Goal: Information Seeking & Learning: Learn about a topic

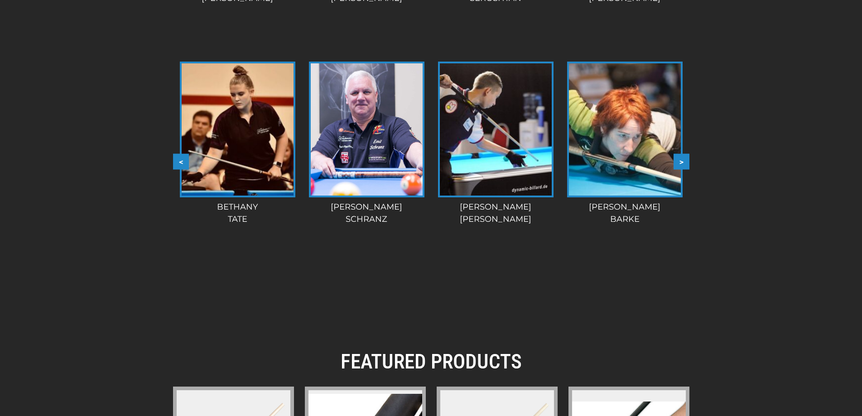
scroll to position [957, 0]
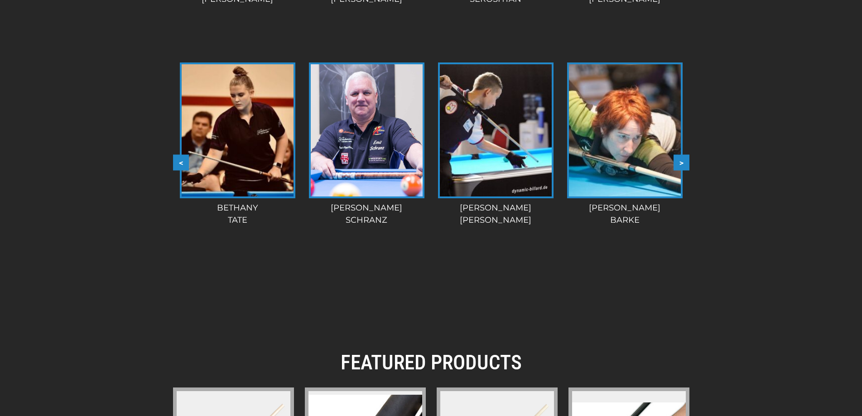
click at [495, 164] on img at bounding box center [496, 130] width 112 height 132
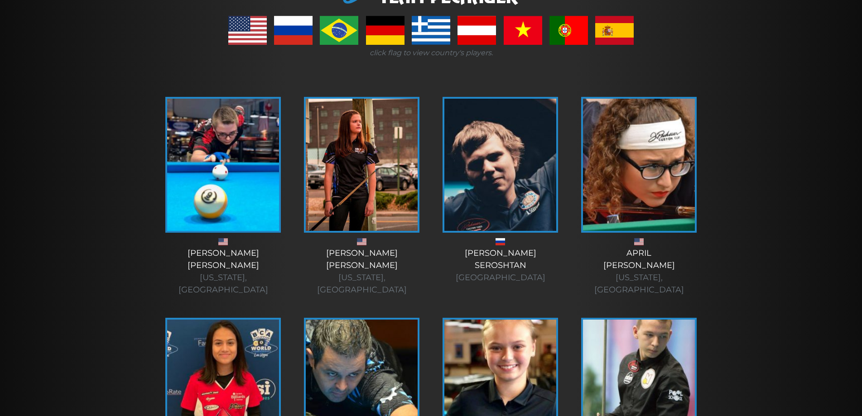
scroll to position [181, 0]
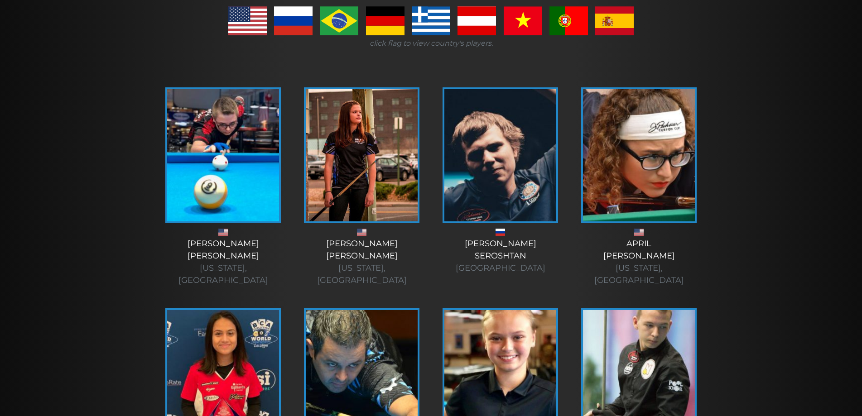
click at [231, 179] on img at bounding box center [223, 155] width 112 height 132
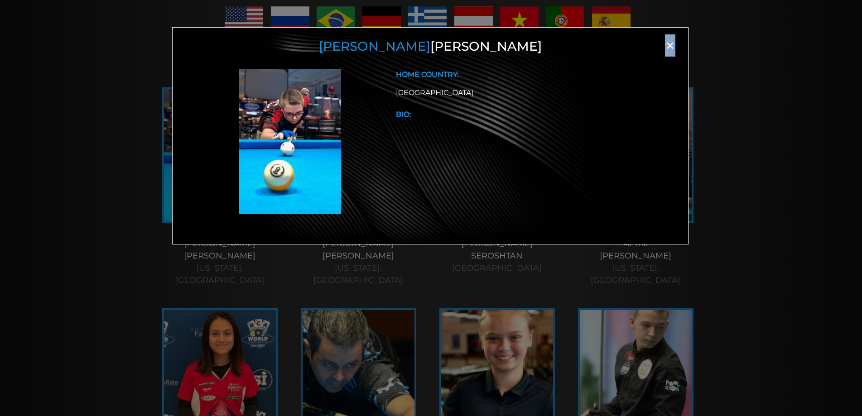
drag, startPoint x: 667, startPoint y: 46, endPoint x: 671, endPoint y: 50, distance: 5.1
click at [671, 50] on span "×" at bounding box center [670, 46] width 14 height 14
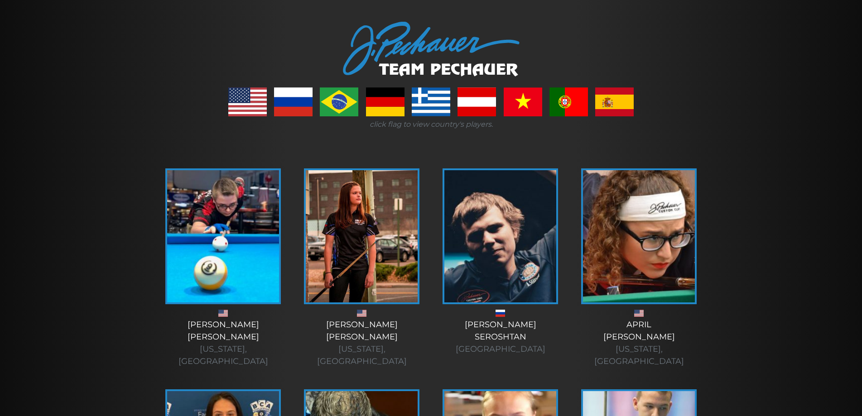
scroll to position [91, 0]
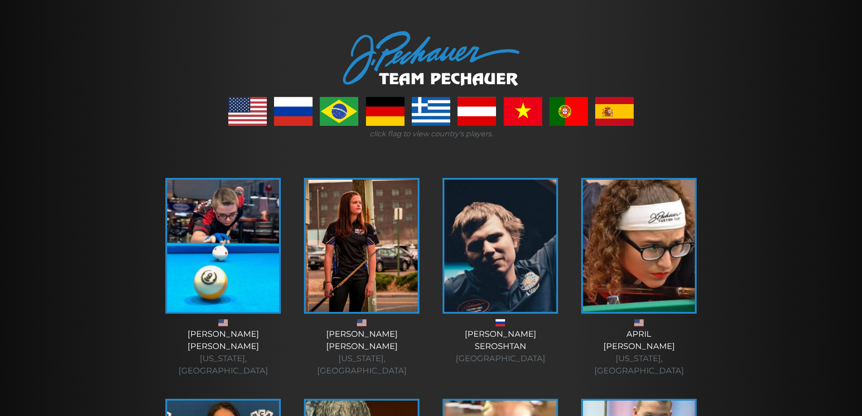
click at [257, 114] on link at bounding box center [247, 111] width 39 height 29
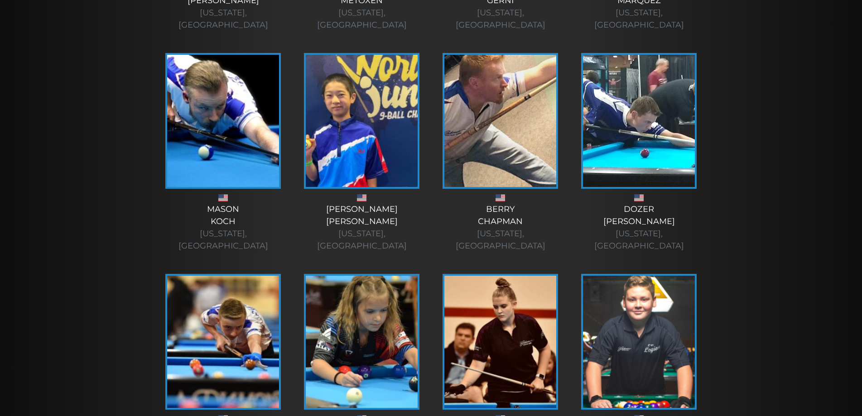
scroll to position [1133, 0]
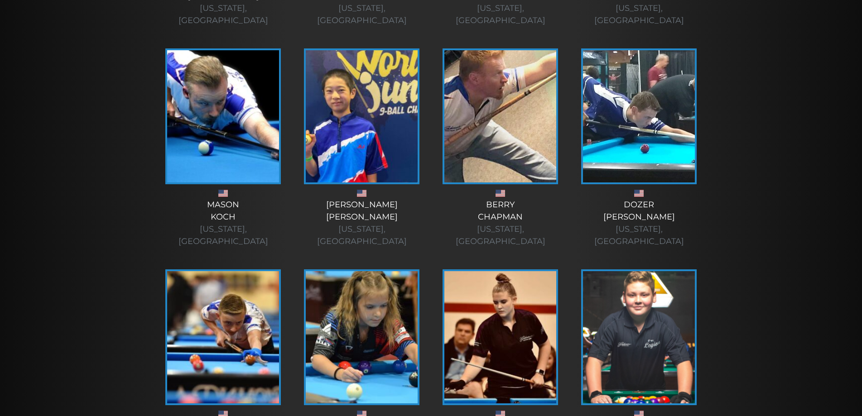
click at [373, 271] on img at bounding box center [362, 337] width 112 height 132
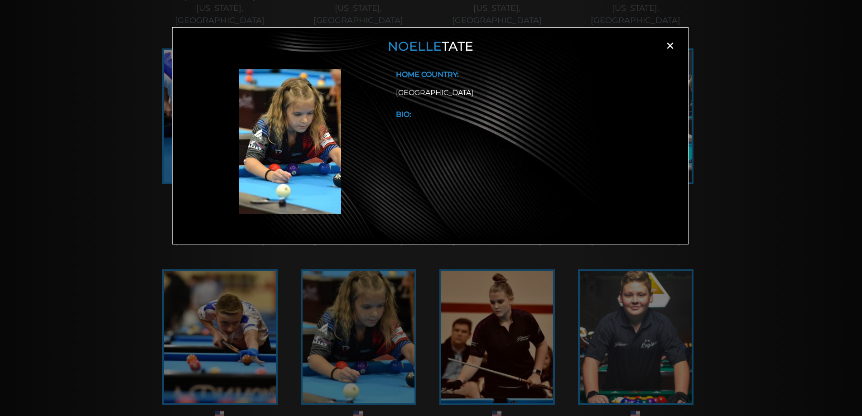
click at [668, 53] on span "×" at bounding box center [670, 46] width 14 height 14
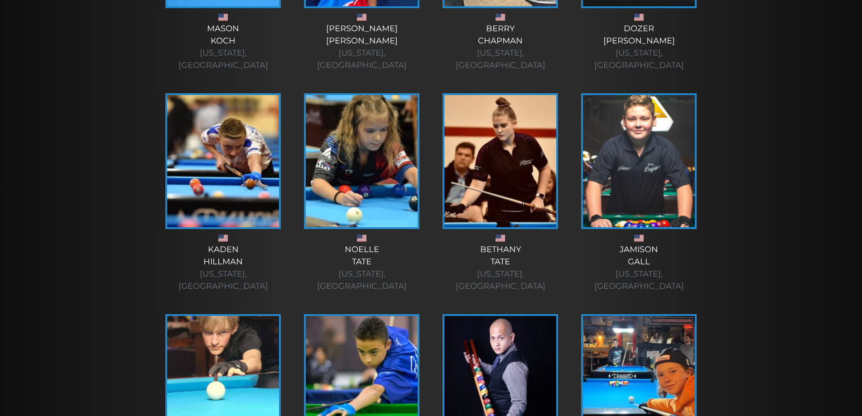
scroll to position [1314, 0]
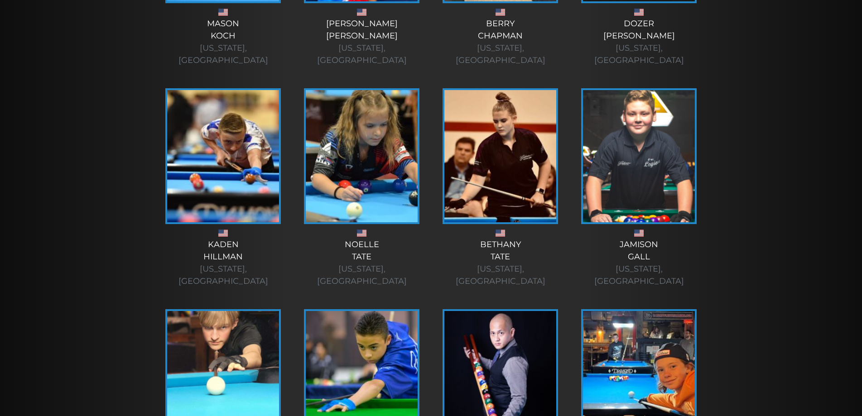
click at [479, 311] on img at bounding box center [500, 377] width 112 height 132
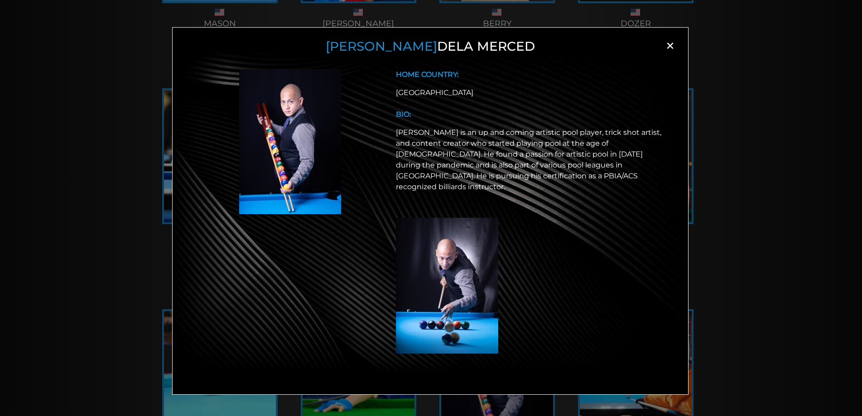
click at [670, 45] on span "×" at bounding box center [670, 46] width 14 height 14
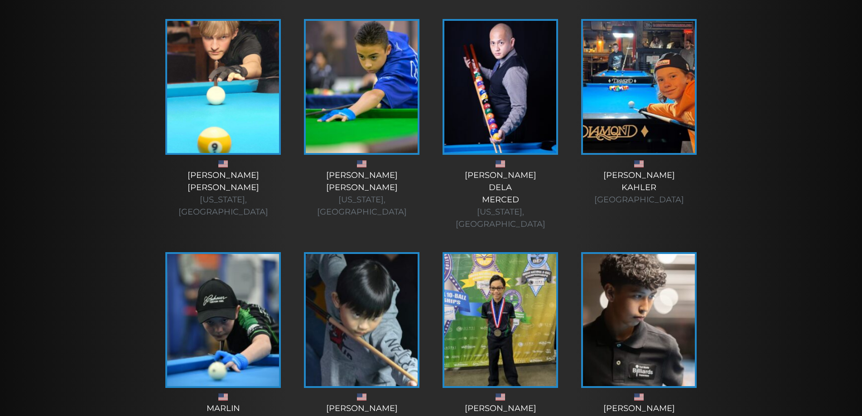
scroll to position [1605, 0]
click at [513, 254] on img at bounding box center [500, 320] width 112 height 132
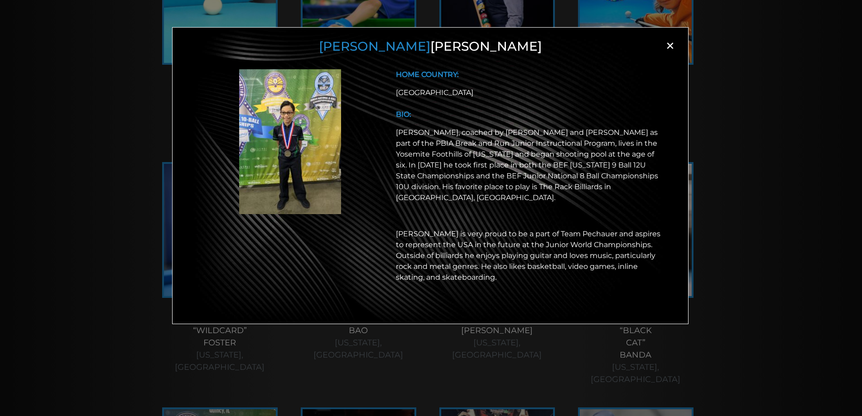
scroll to position [1695, 0]
click at [286, 123] on img at bounding box center [290, 141] width 102 height 145
click at [669, 47] on span "×" at bounding box center [670, 46] width 14 height 14
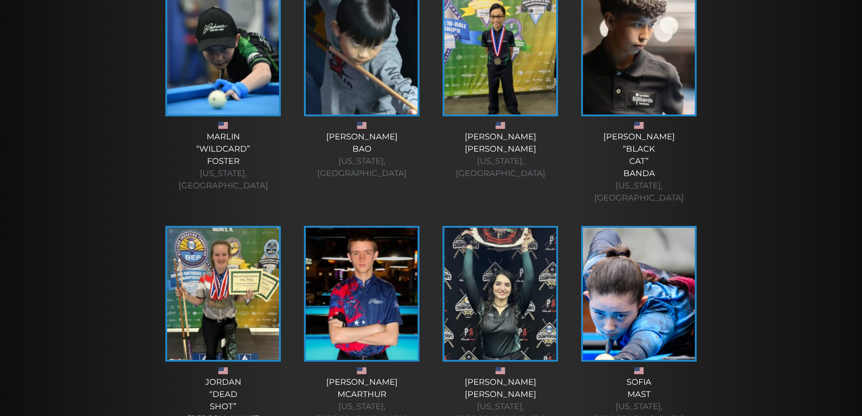
scroll to position [1877, 0]
click at [488, 227] on img at bounding box center [500, 293] width 112 height 132
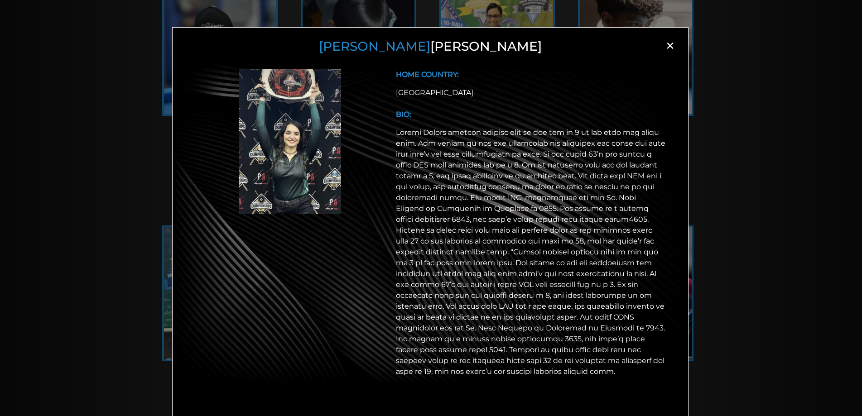
click at [665, 43] on span "×" at bounding box center [670, 46] width 14 height 14
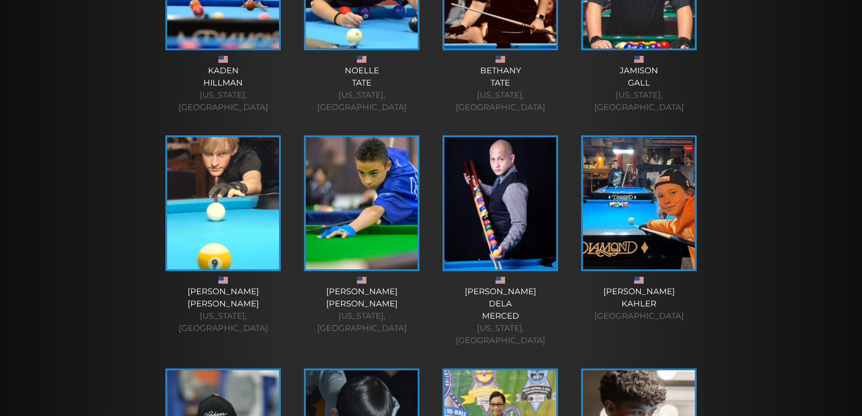
scroll to position [1485, 0]
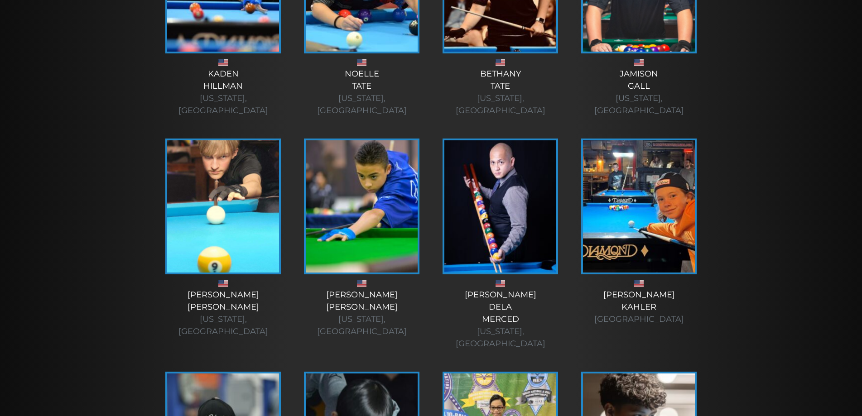
click at [671, 143] on img at bounding box center [639, 206] width 112 height 132
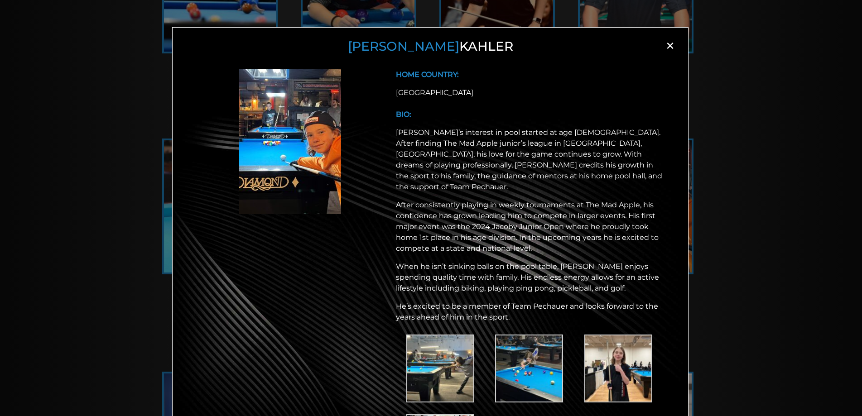
click at [666, 48] on span "×" at bounding box center [670, 46] width 14 height 14
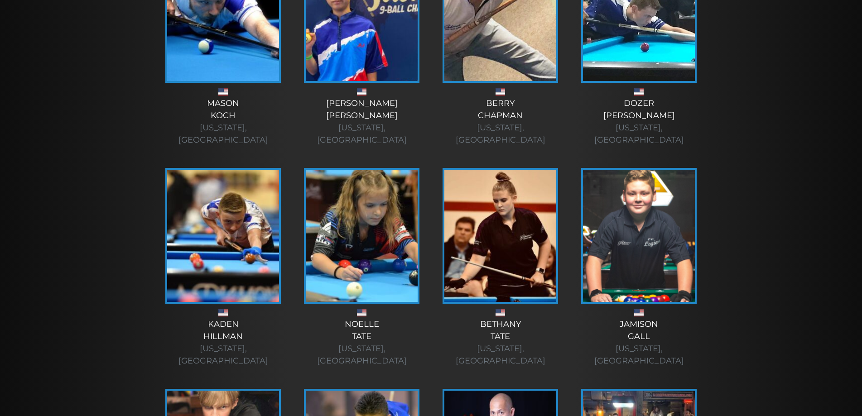
scroll to position [1196, 0]
